Goal: Find specific page/section: Find specific page/section

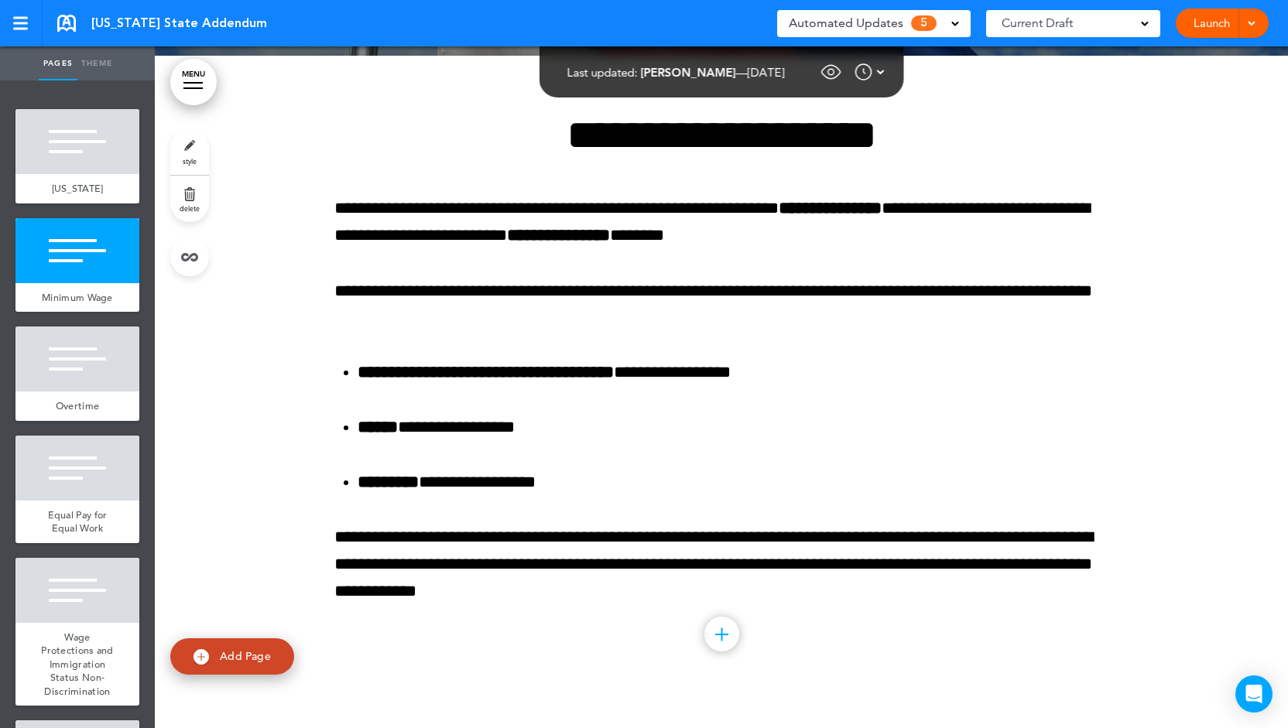
scroll to position [286, 0]
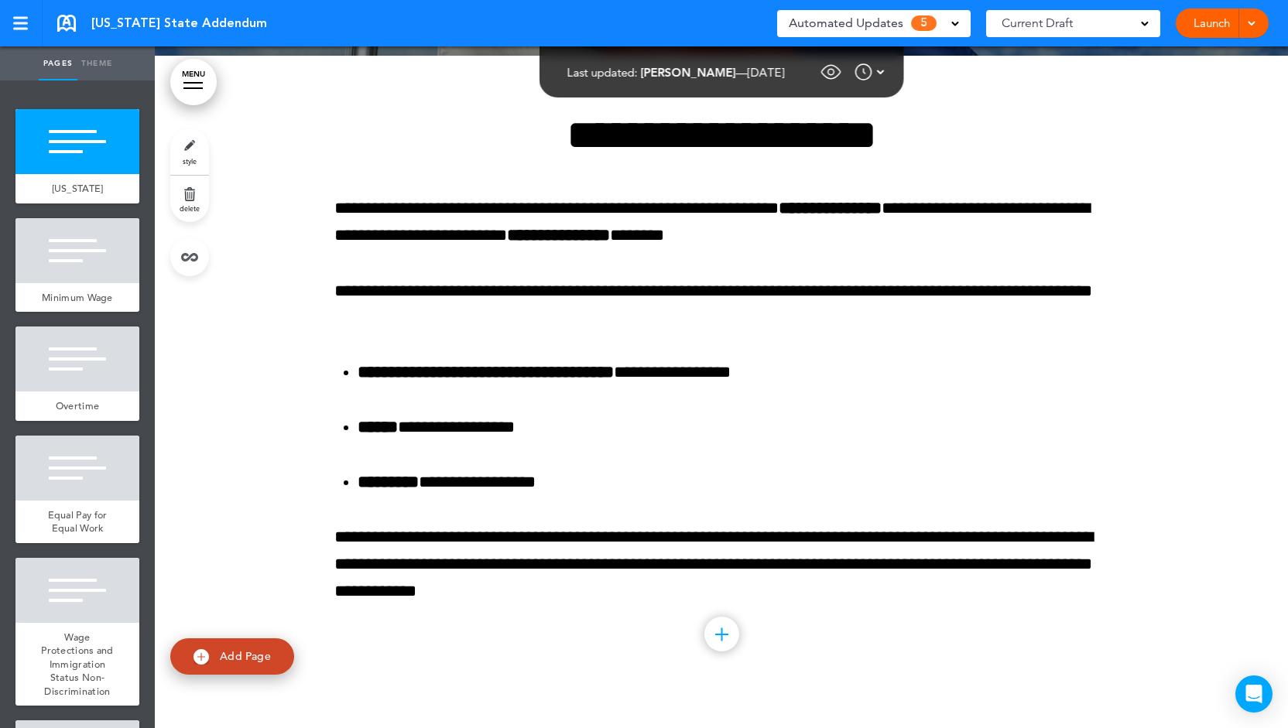
click at [810, 29] on span "Automated Updates" at bounding box center [846, 23] width 115 height 22
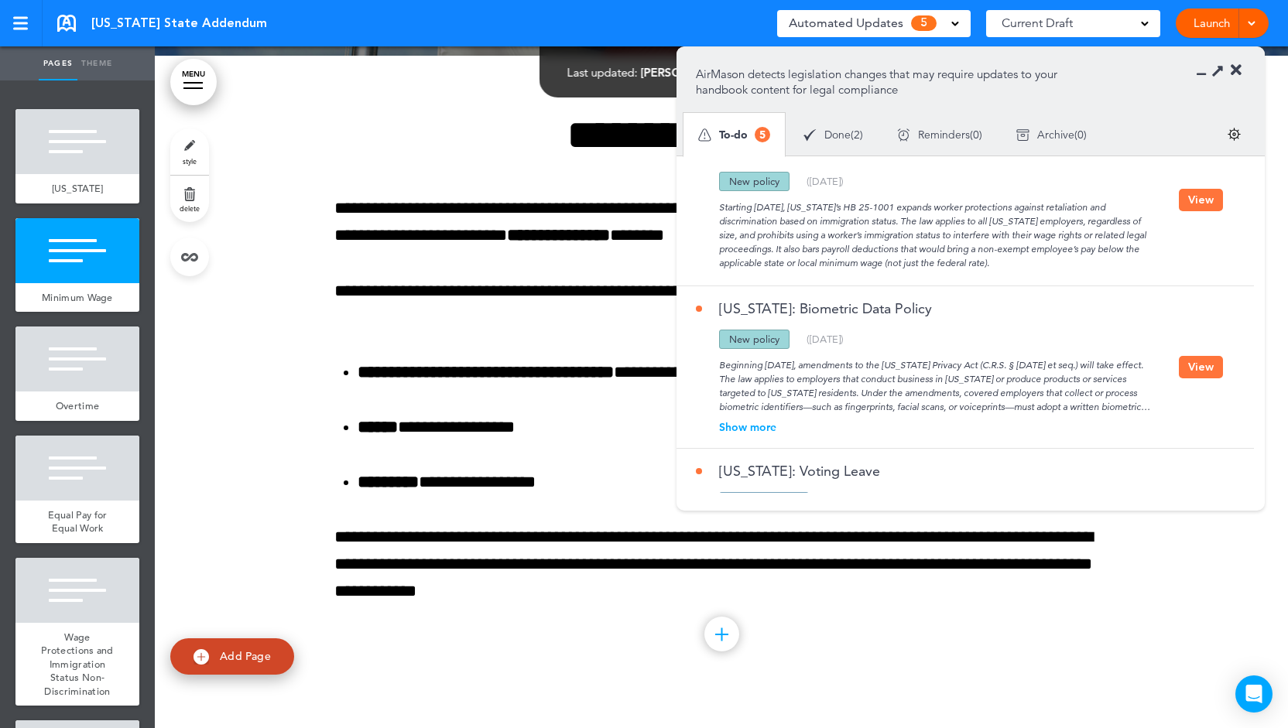
scroll to position [0, 0]
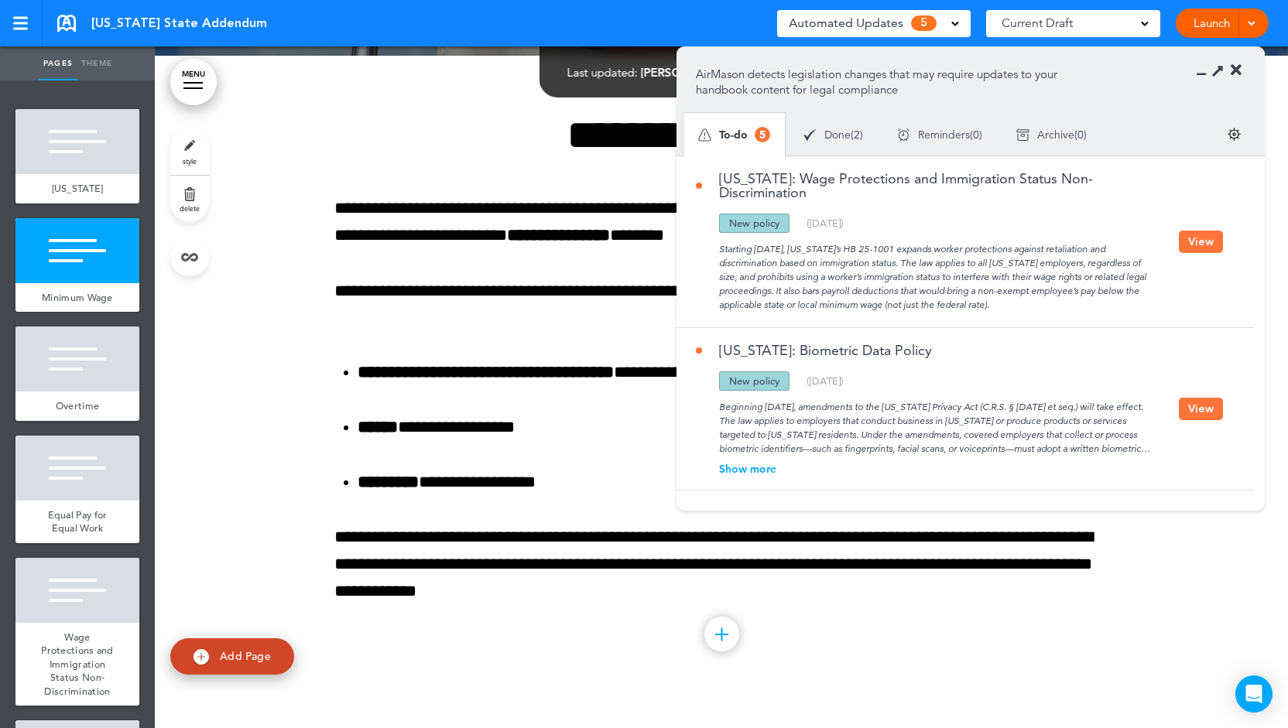
click at [1187, 231] on button "View" at bounding box center [1201, 242] width 44 height 22
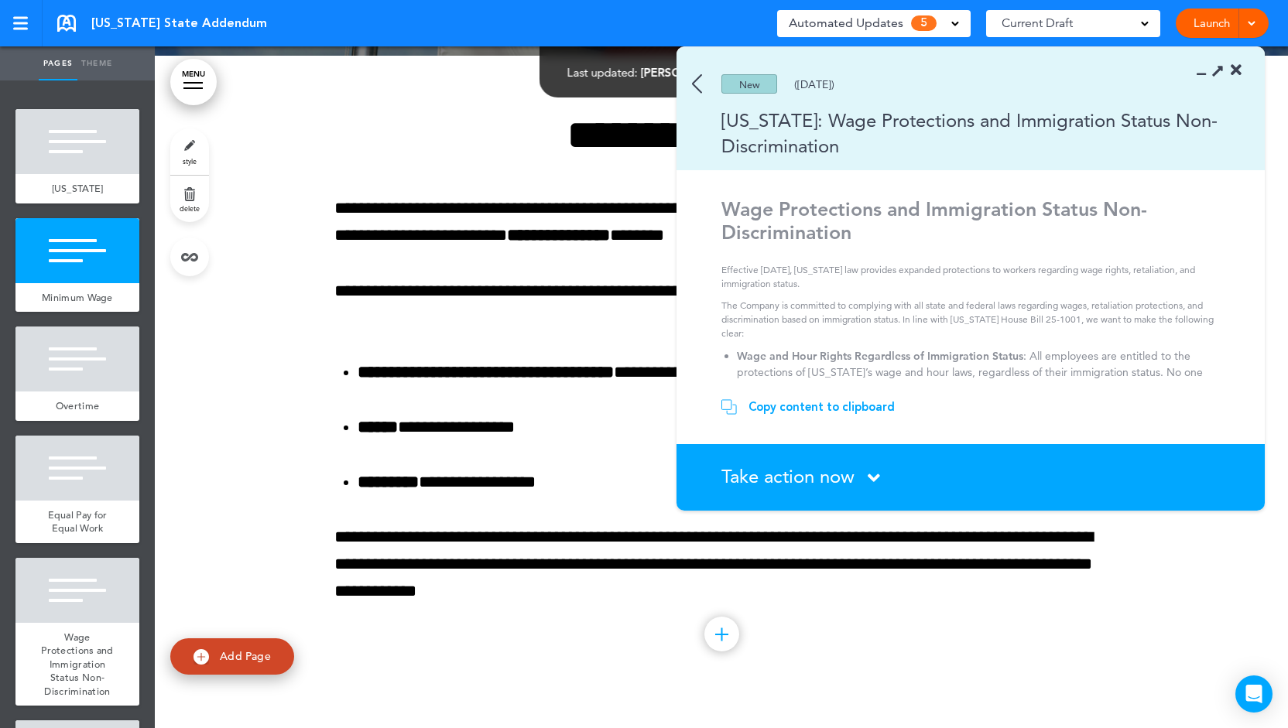
click at [769, 478] on span "Take action now" at bounding box center [787, 476] width 133 height 22
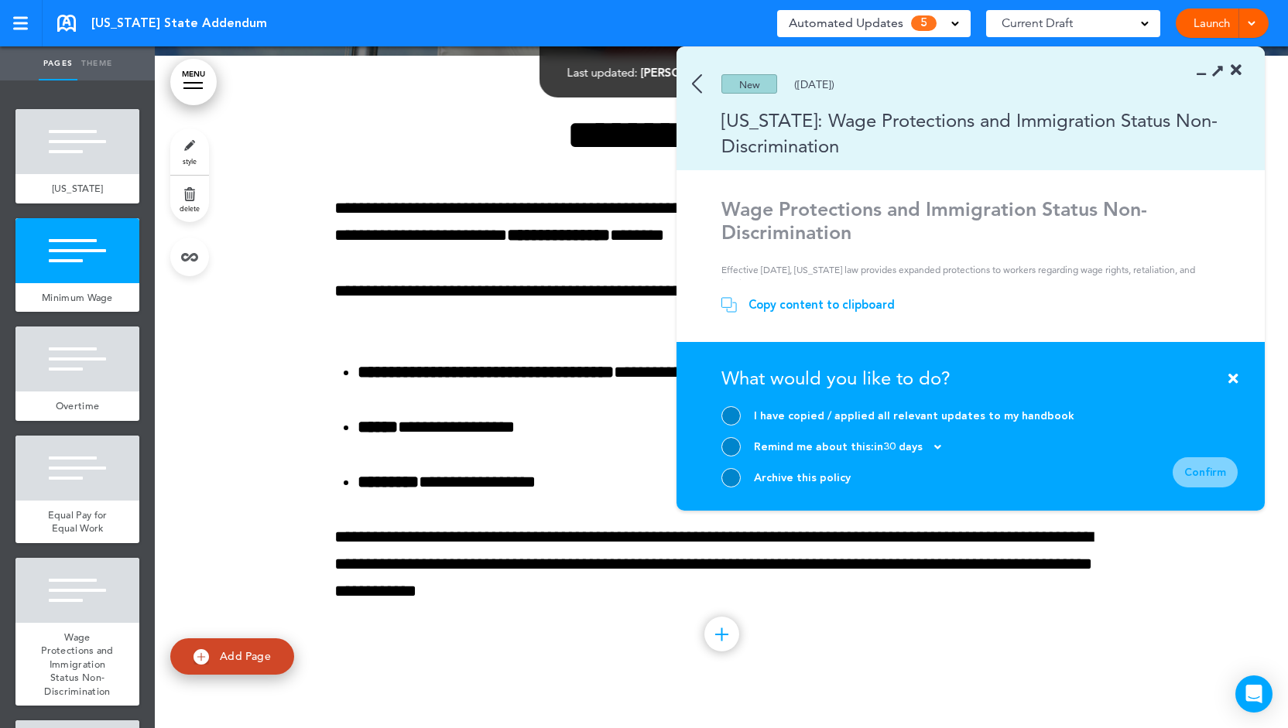
click at [1235, 67] on icon at bounding box center [1236, 70] width 11 height 15
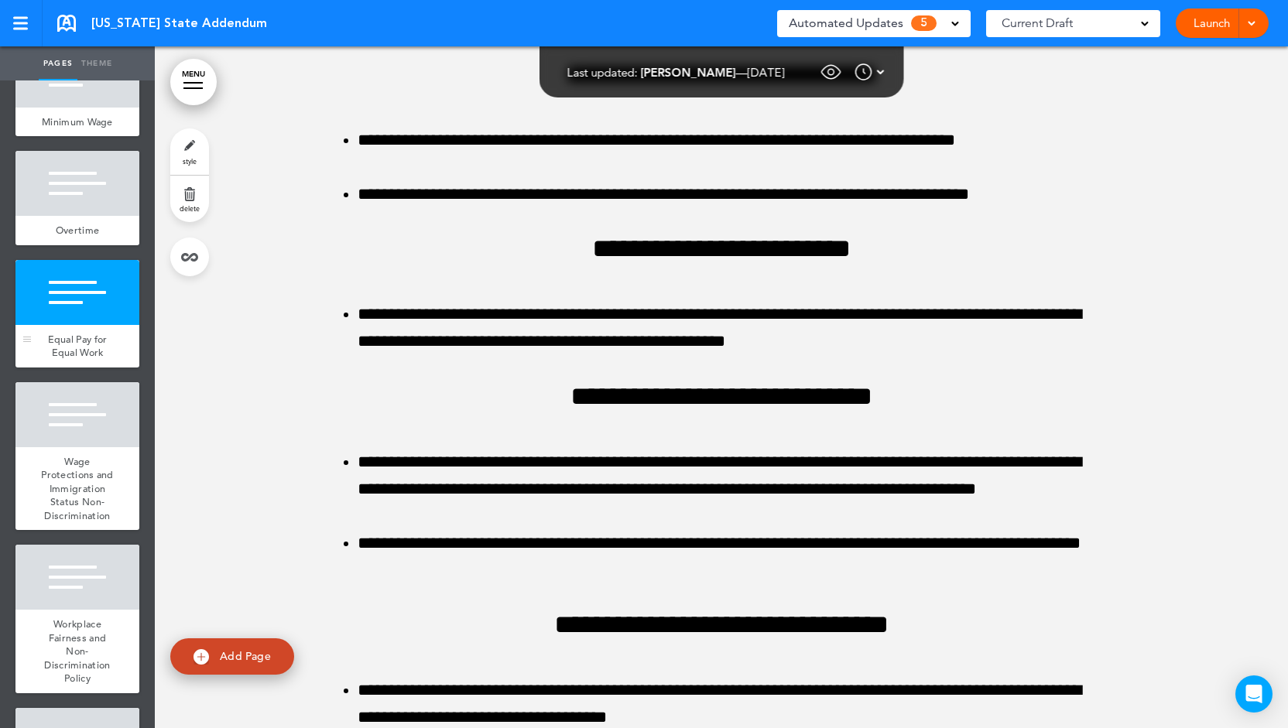
scroll to position [292, 0]
